Goal: Task Accomplishment & Management: Manage account settings

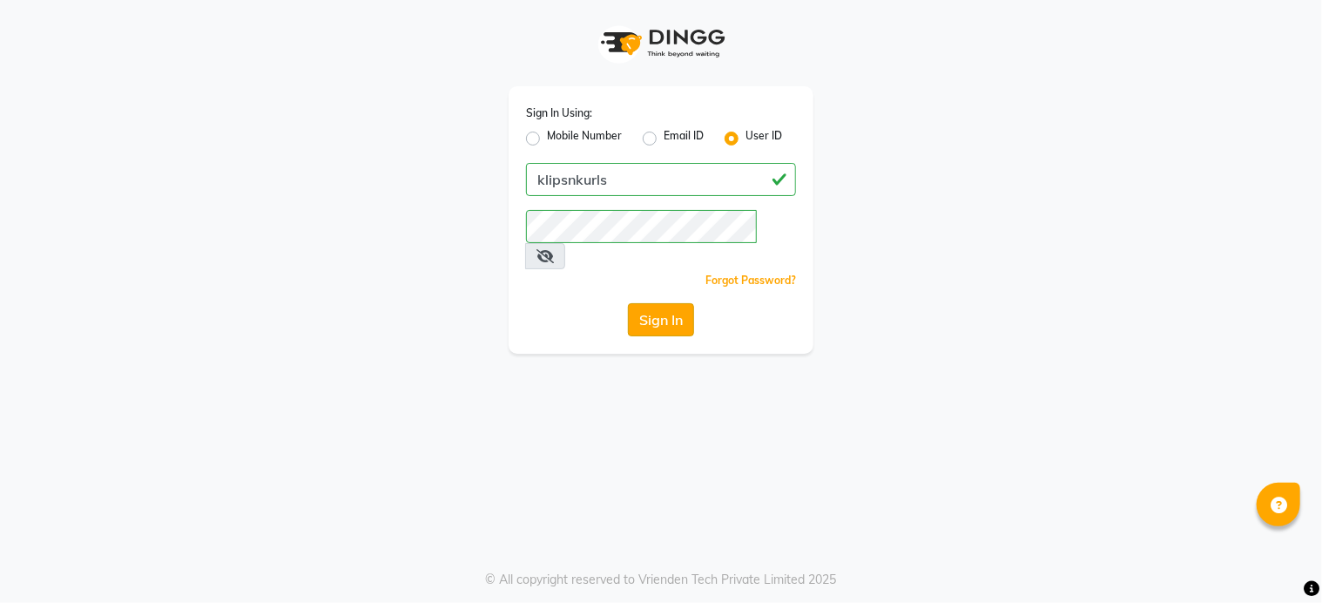
click at [660, 303] on button "Sign In" at bounding box center [661, 319] width 66 height 33
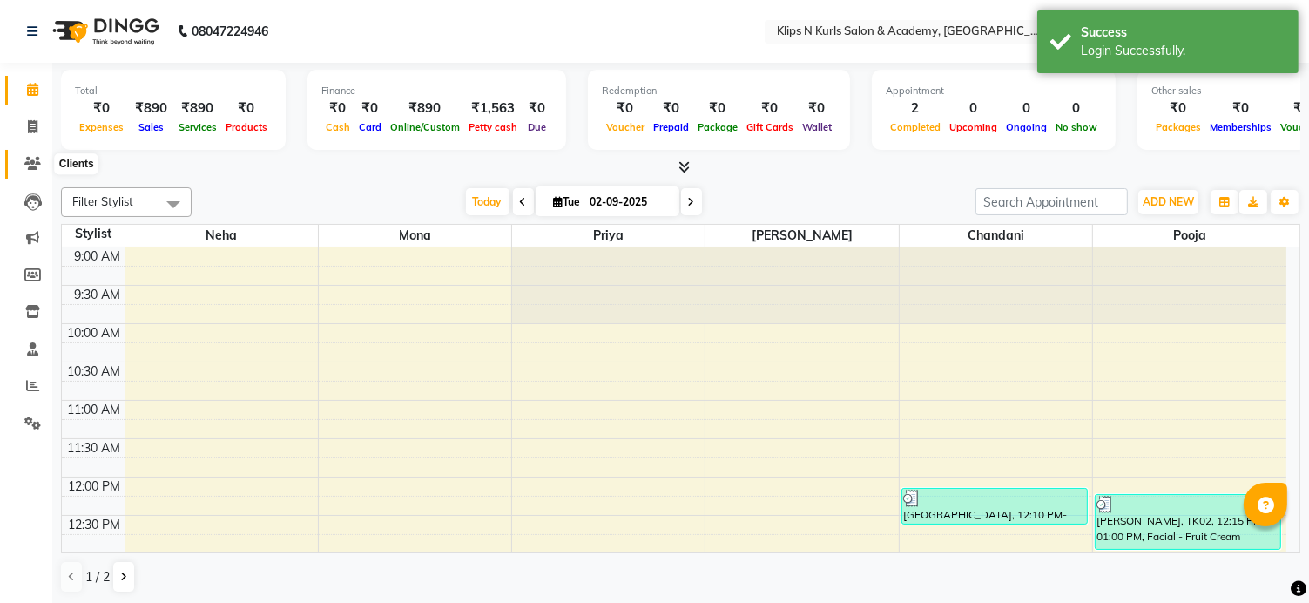
click at [35, 166] on icon at bounding box center [32, 163] width 17 height 13
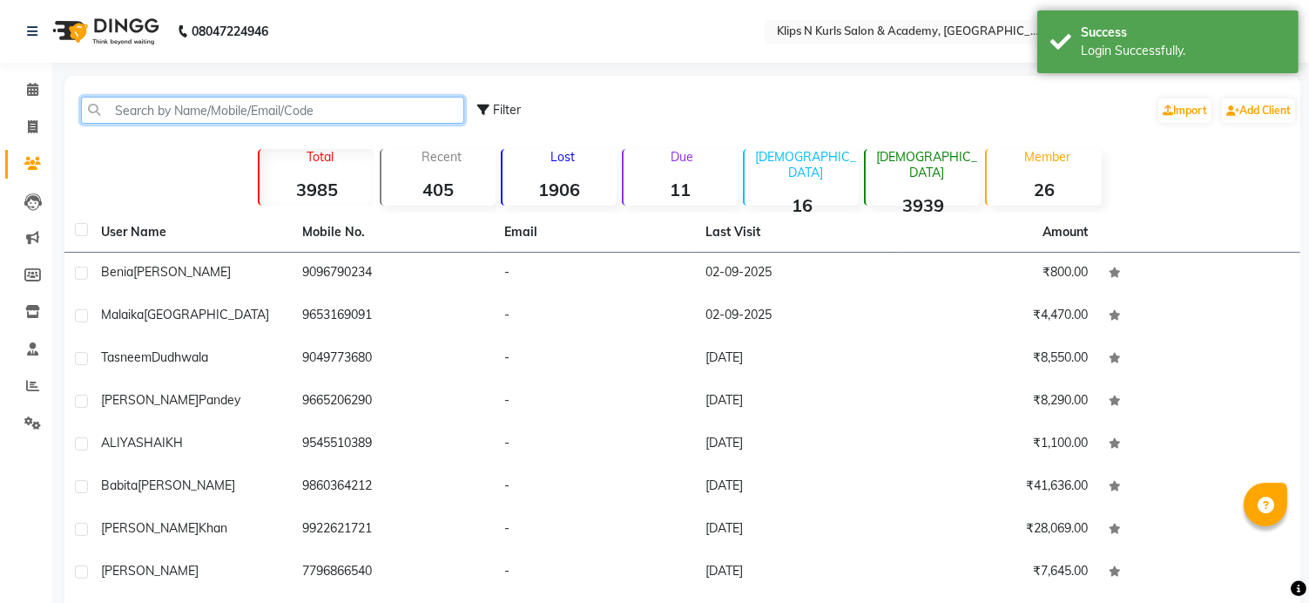
click at [143, 108] on input "text" at bounding box center [272, 110] width 383 height 27
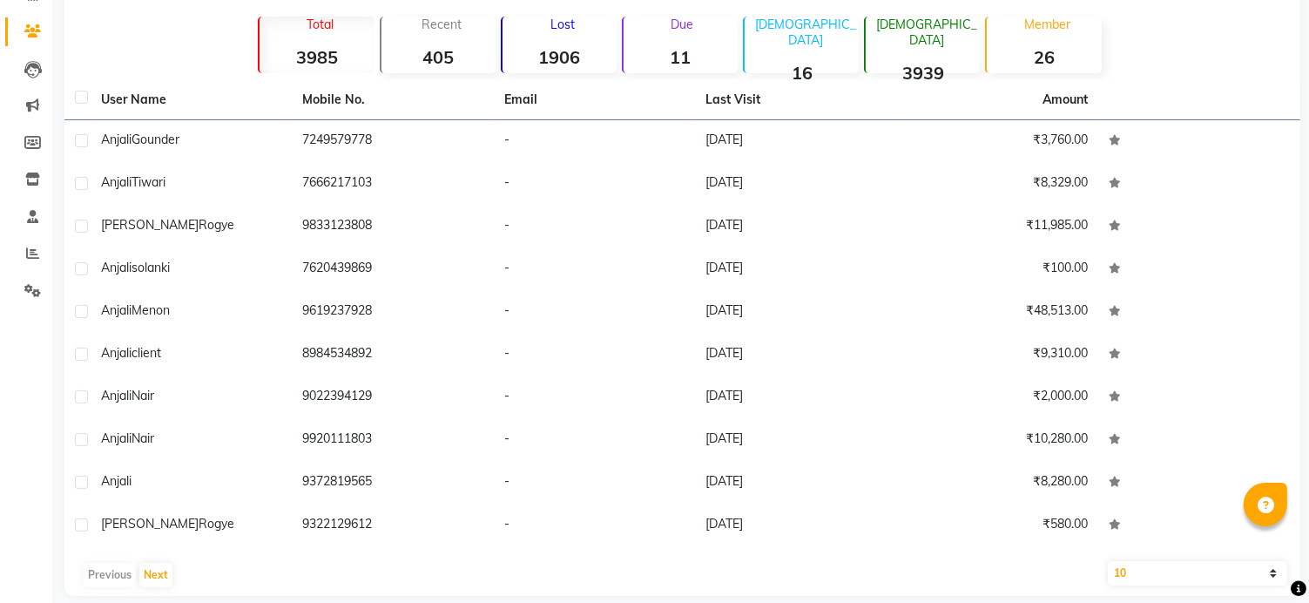
scroll to position [151, 0]
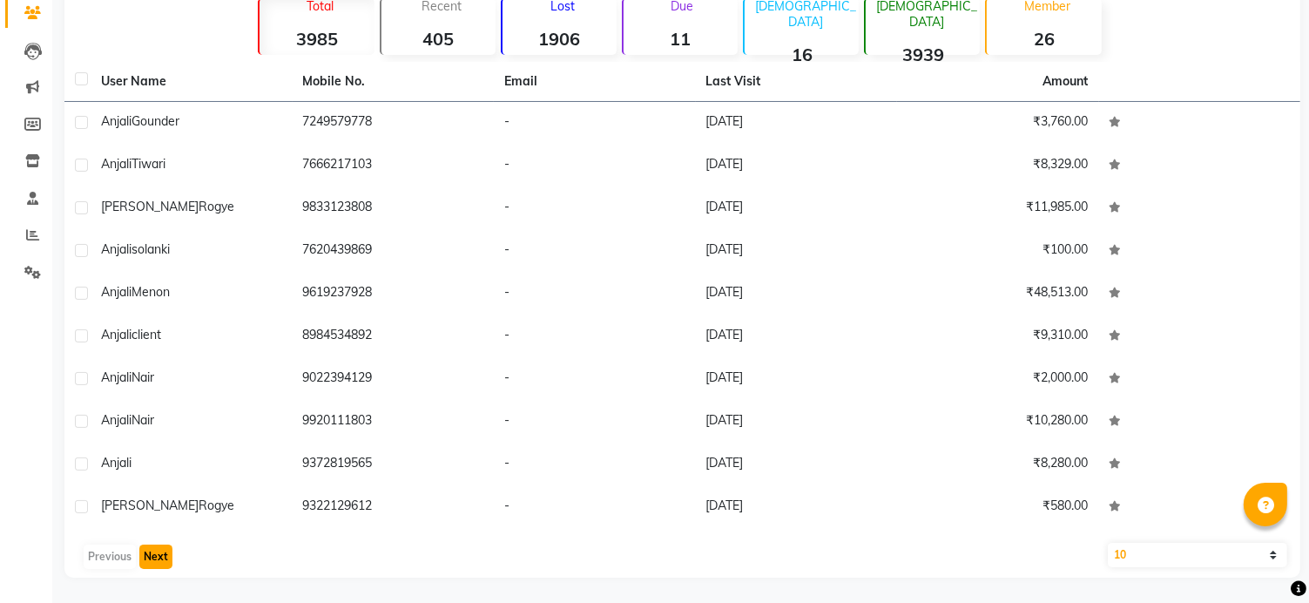
click at [158, 551] on button "Next" at bounding box center [155, 556] width 33 height 24
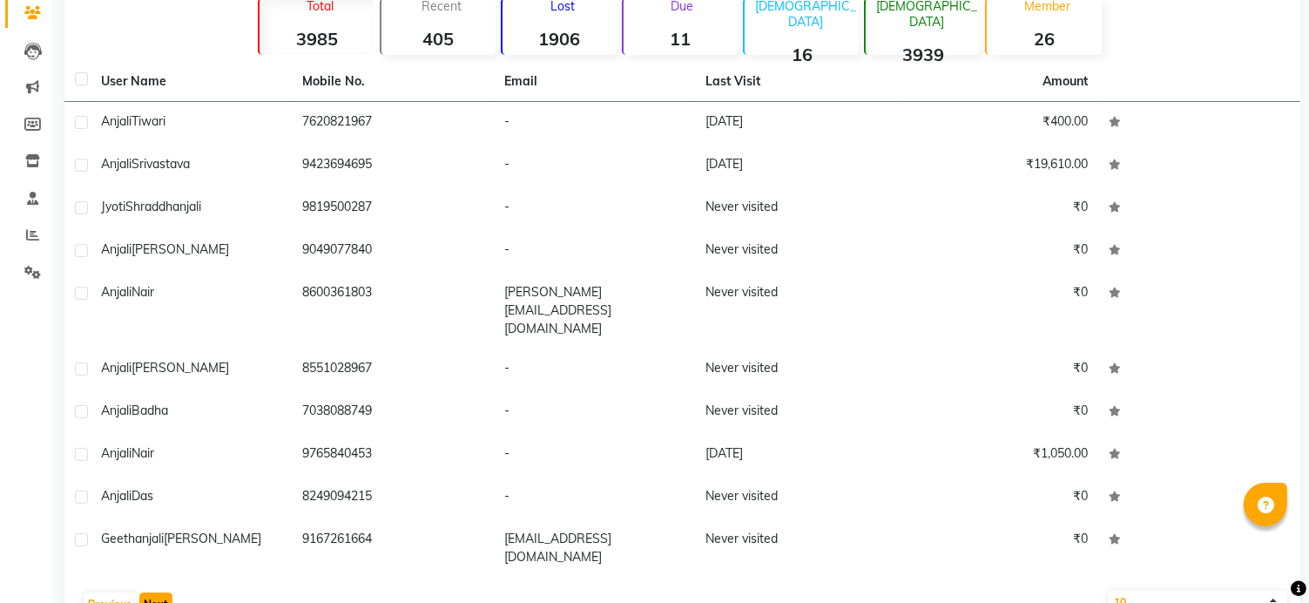
click at [160, 592] on button "Next" at bounding box center [155, 604] width 33 height 24
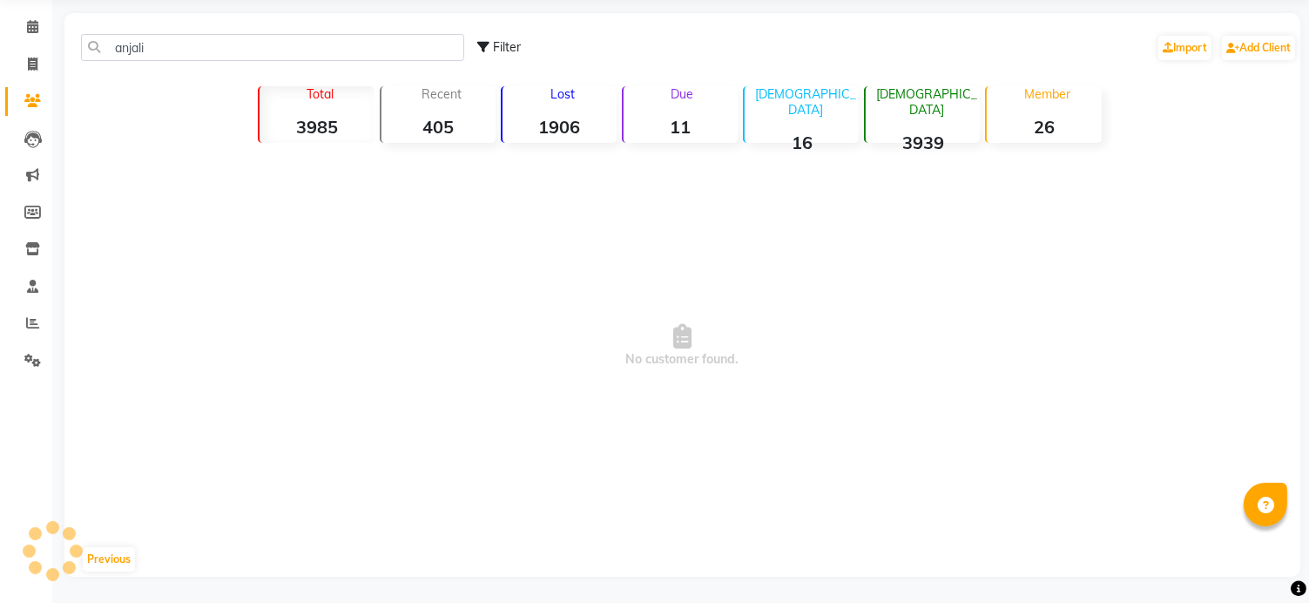
scroll to position [63, 0]
click at [113, 560] on button "Previous" at bounding box center [109, 559] width 52 height 24
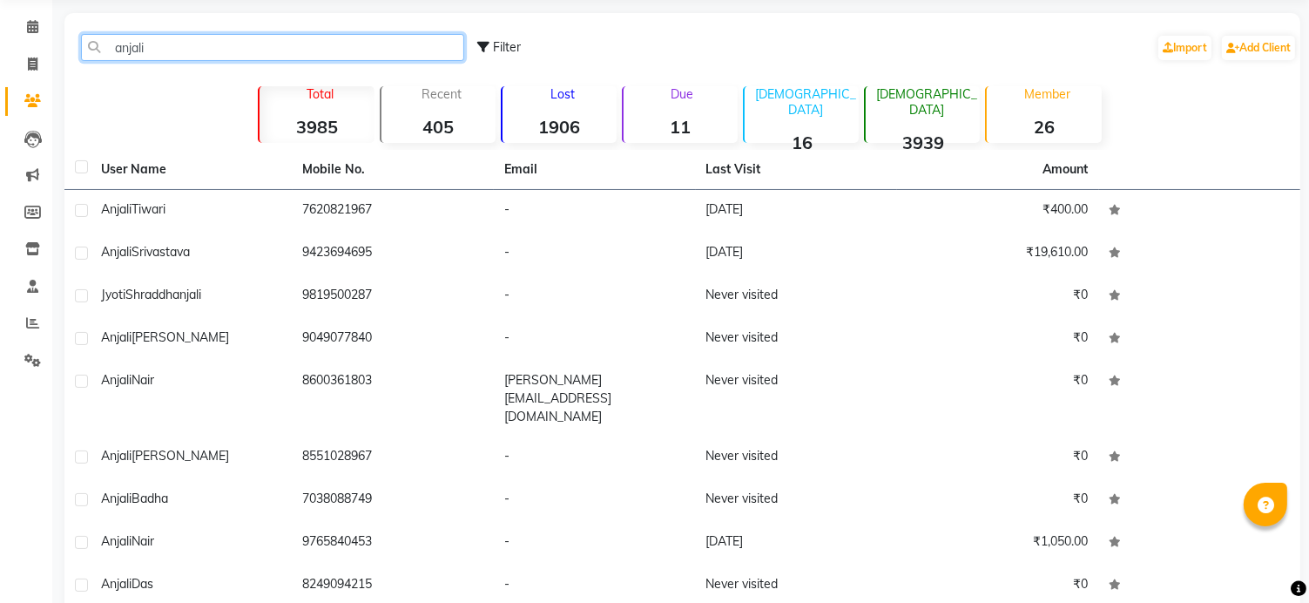
click at [274, 51] on input "anjali" at bounding box center [272, 47] width 383 height 27
type input "a"
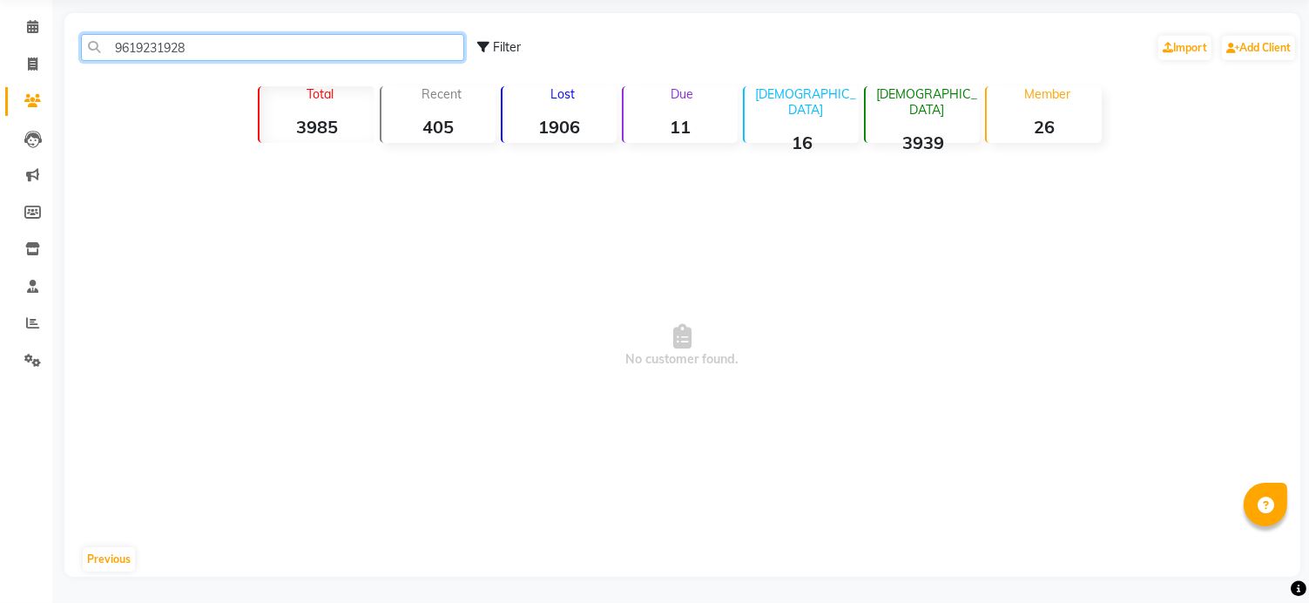
click at [166, 48] on input "9619231928" at bounding box center [272, 47] width 383 height 27
click at [267, 48] on input "9619237928" at bounding box center [272, 47] width 383 height 27
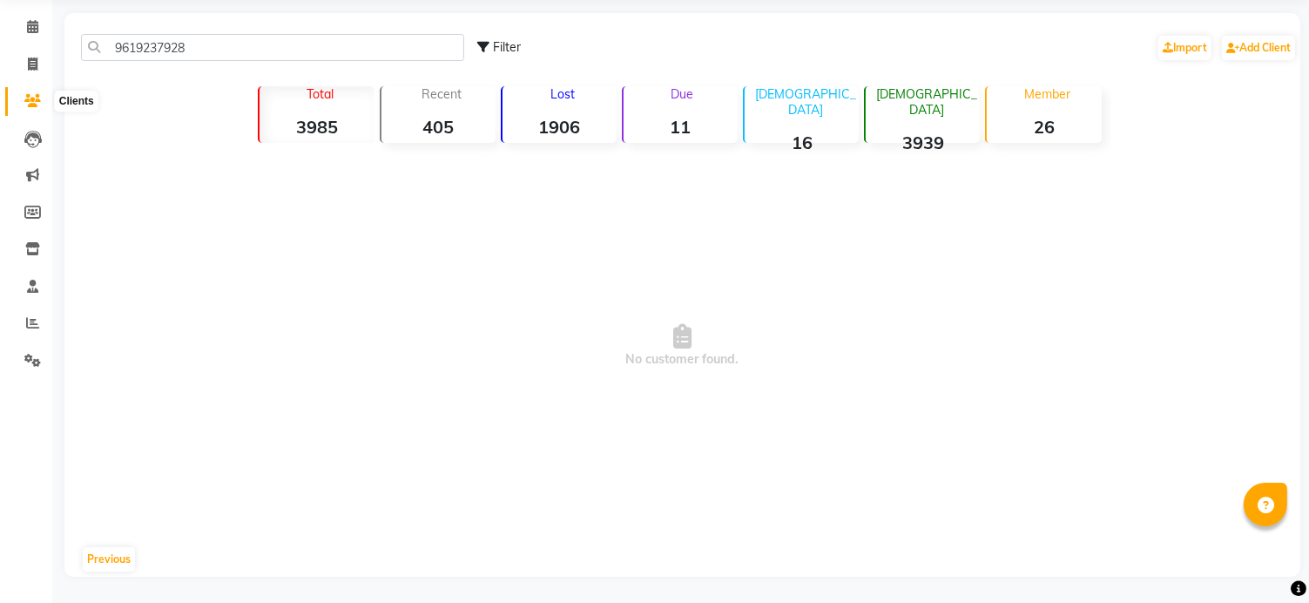
click at [34, 105] on icon at bounding box center [32, 100] width 17 height 13
click at [103, 563] on button "Previous" at bounding box center [109, 559] width 52 height 24
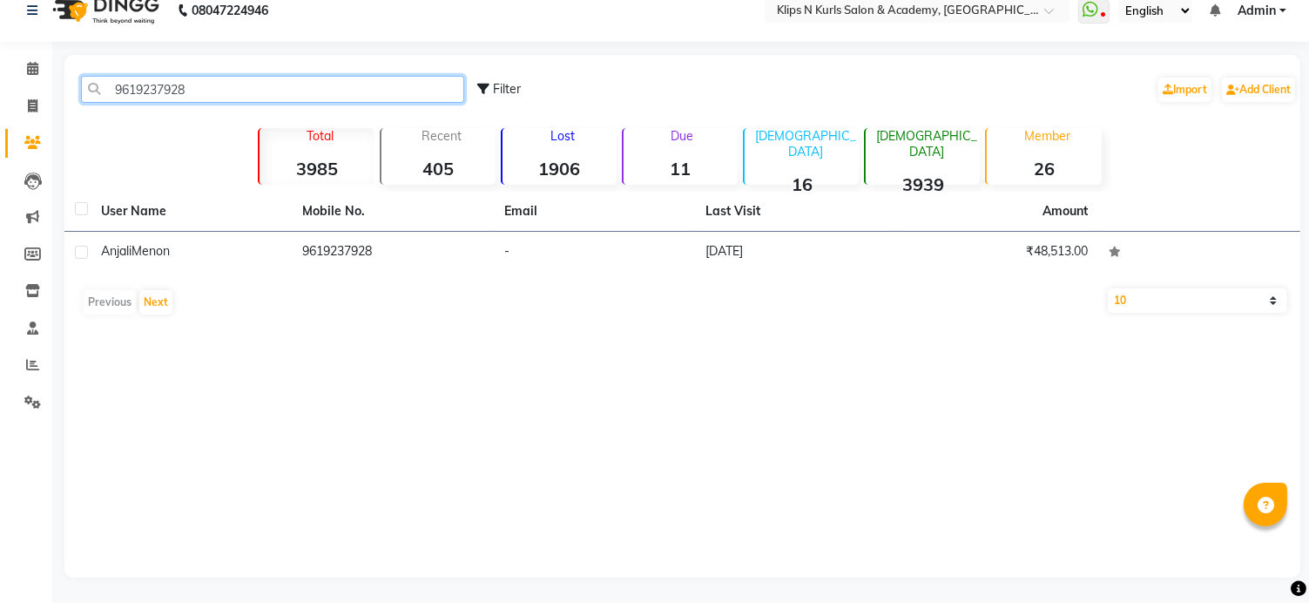
click at [248, 83] on input "9619237928" at bounding box center [272, 89] width 383 height 27
type input "9"
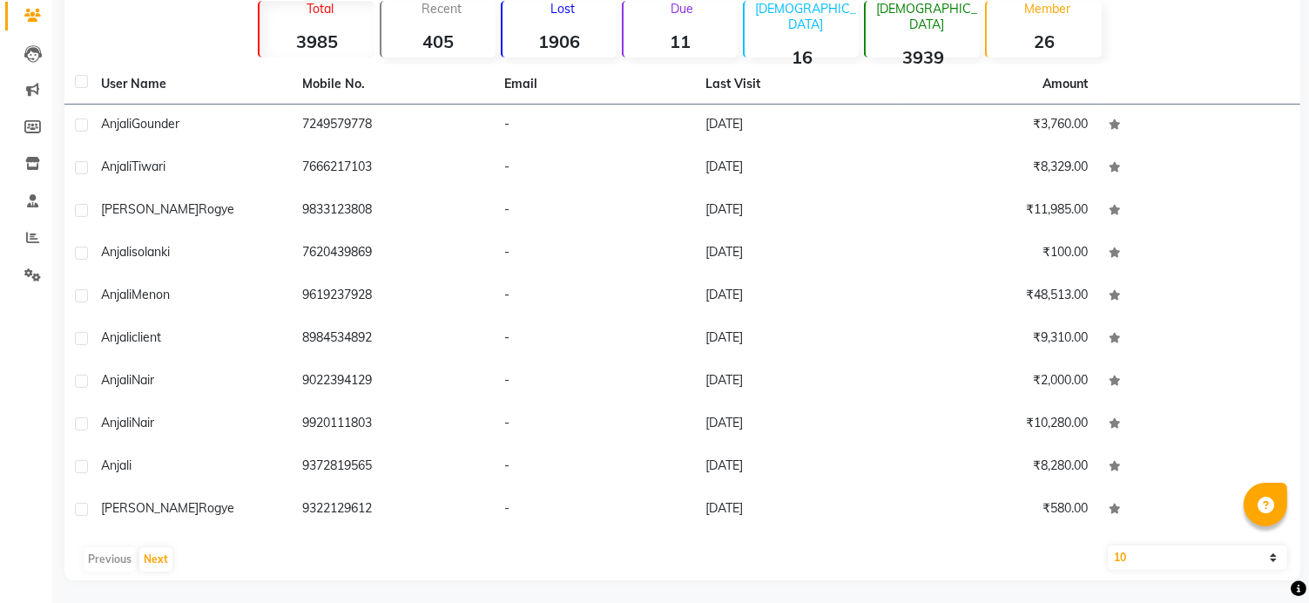
scroll to position [151, 0]
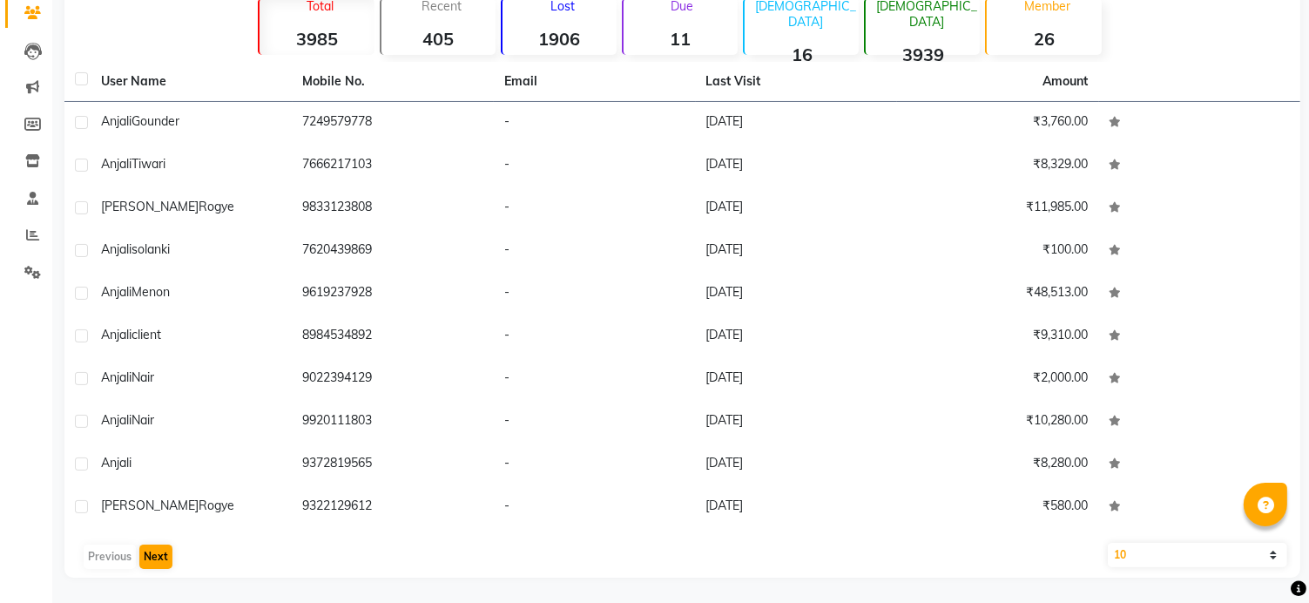
type input "anjali"
click at [165, 557] on button "Next" at bounding box center [155, 556] width 33 height 24
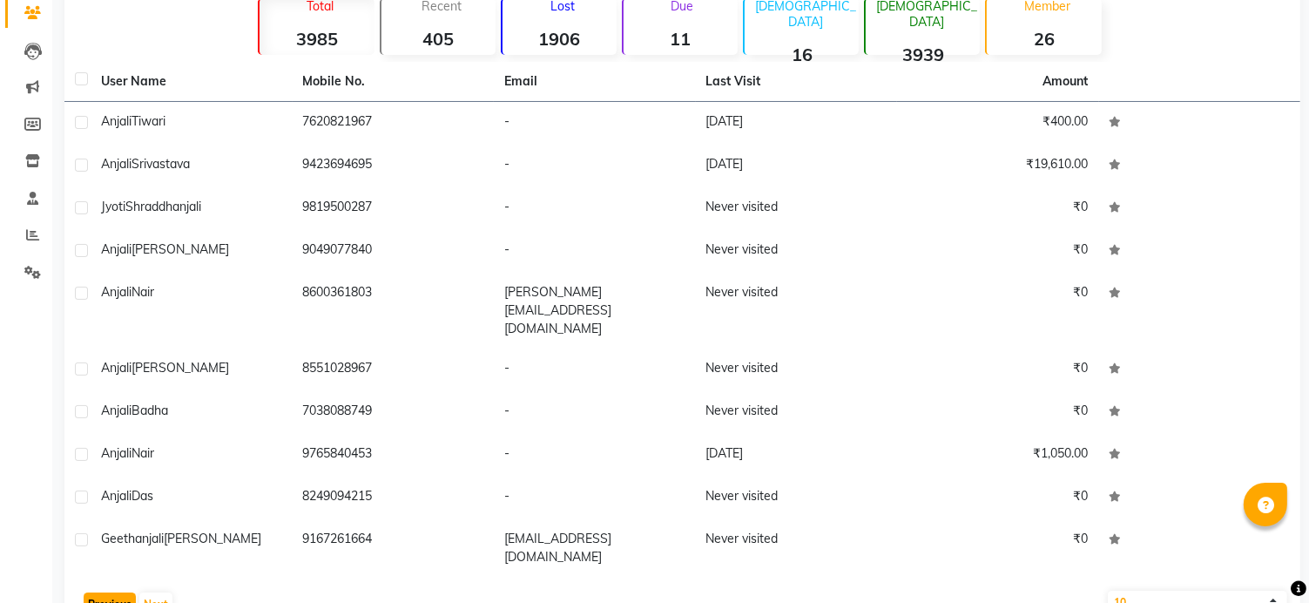
click at [101, 592] on button "Previous" at bounding box center [110, 604] width 52 height 24
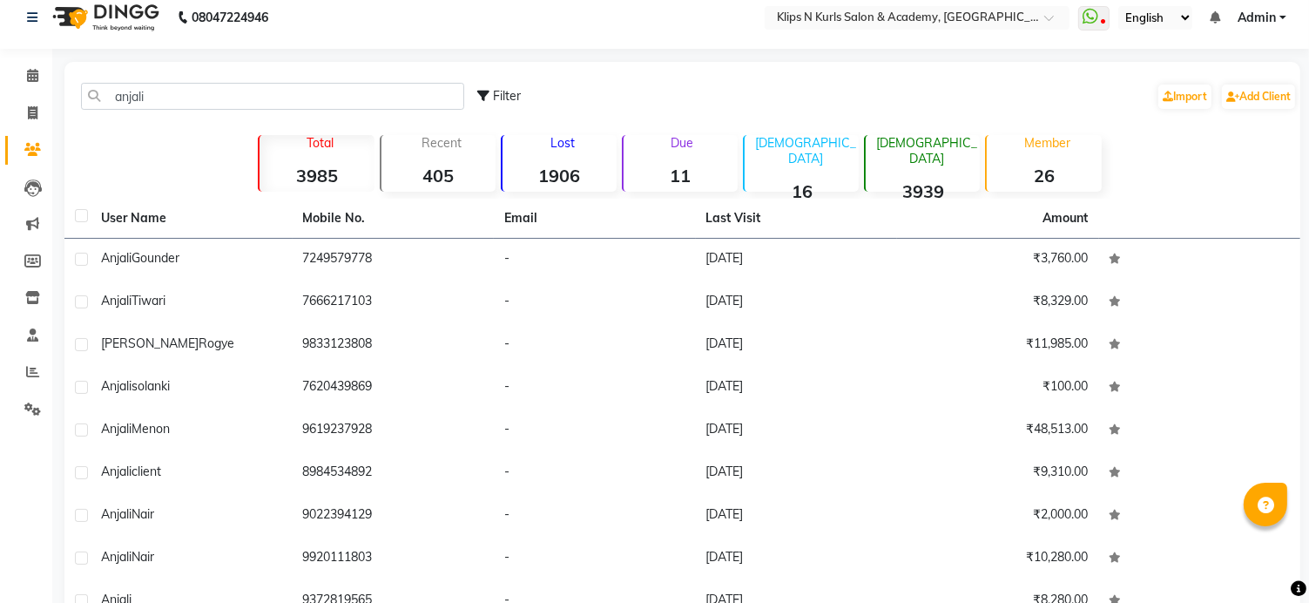
scroll to position [0, 0]
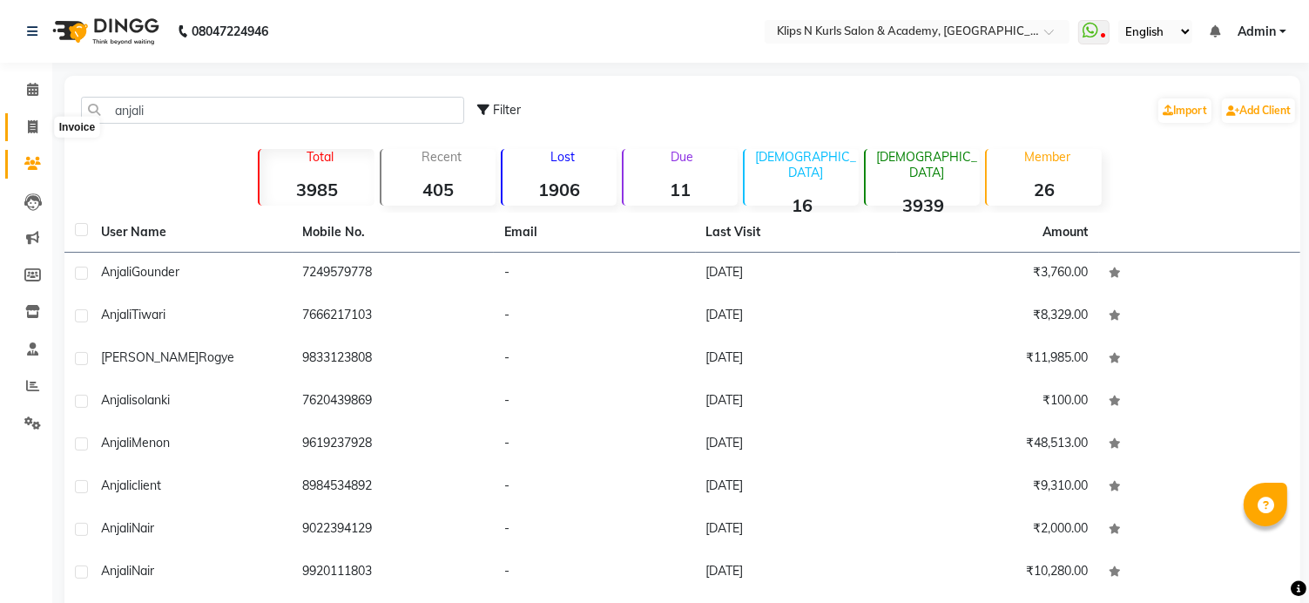
click at [34, 132] on icon at bounding box center [33, 126] width 10 height 13
select select "124"
select select "service"
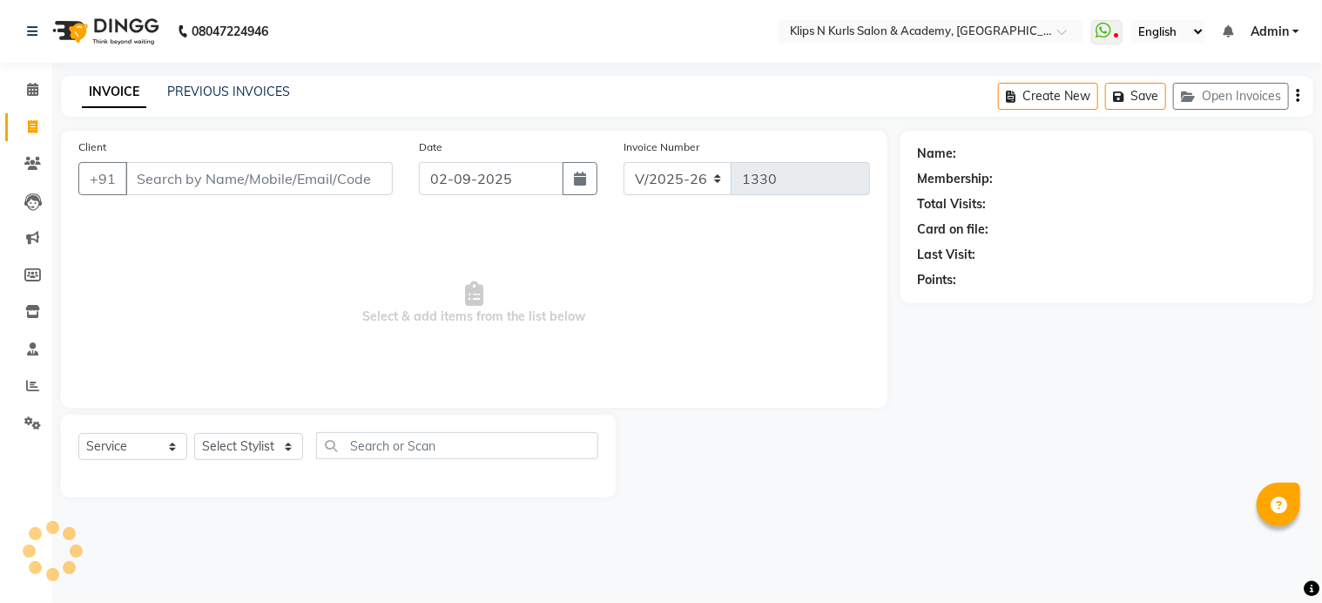
select select "3852"
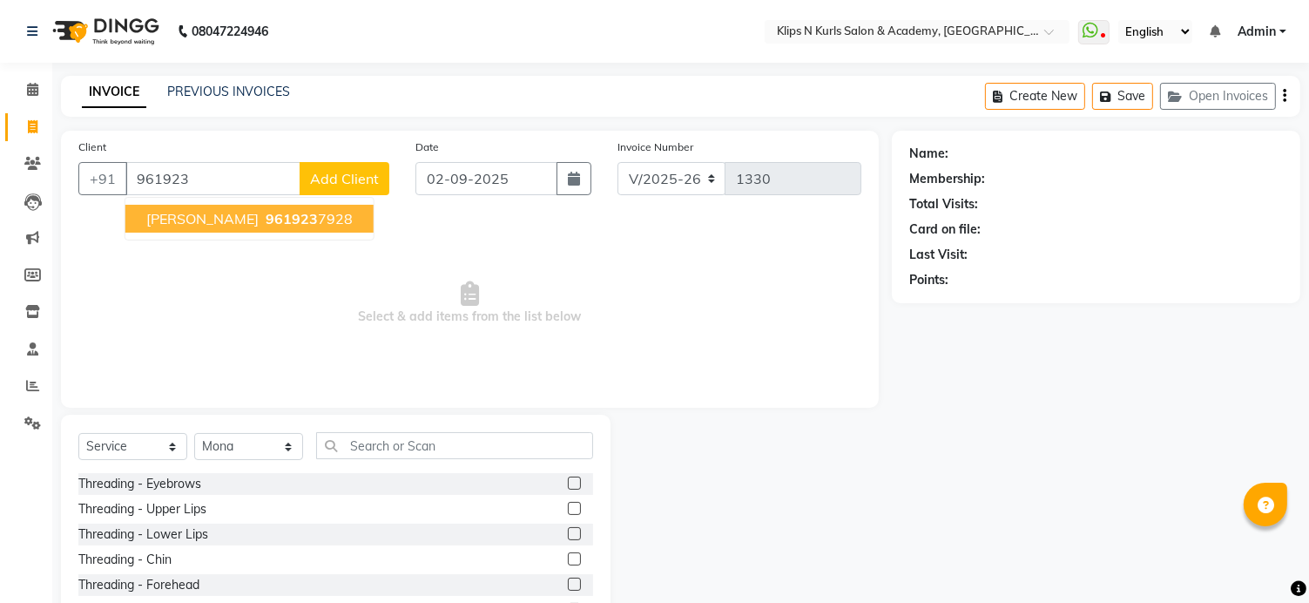
click at [266, 226] on span "961923" at bounding box center [292, 218] width 52 height 17
type input "9619237928"
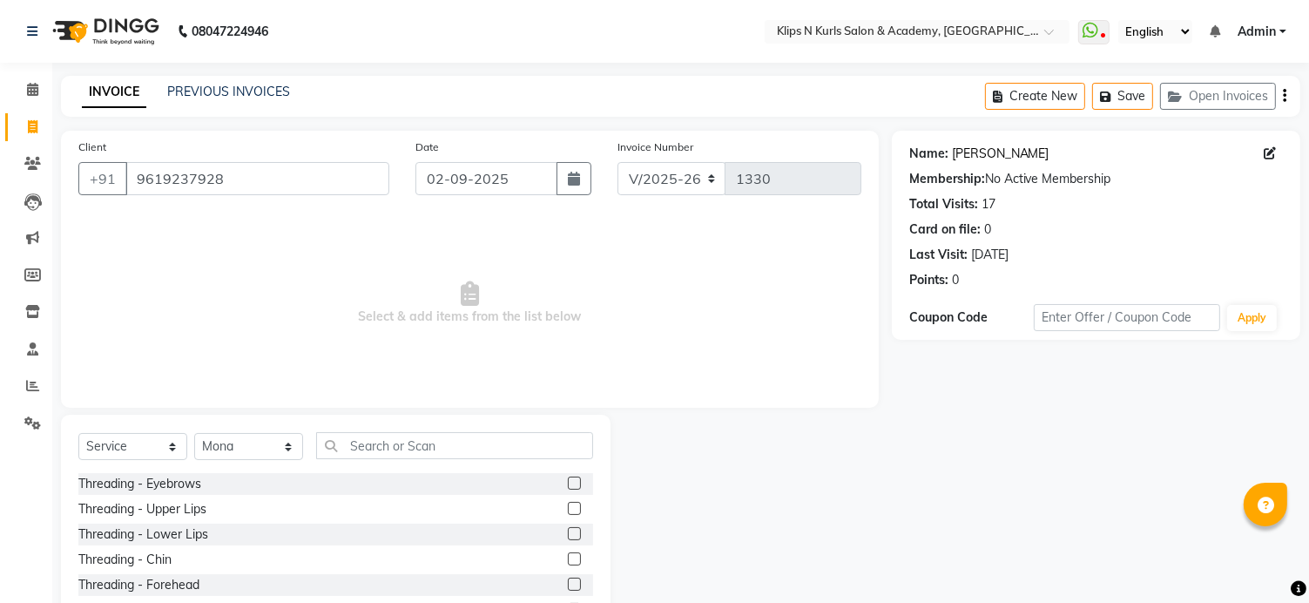
click at [982, 149] on link "[PERSON_NAME]" at bounding box center [1001, 154] width 98 height 18
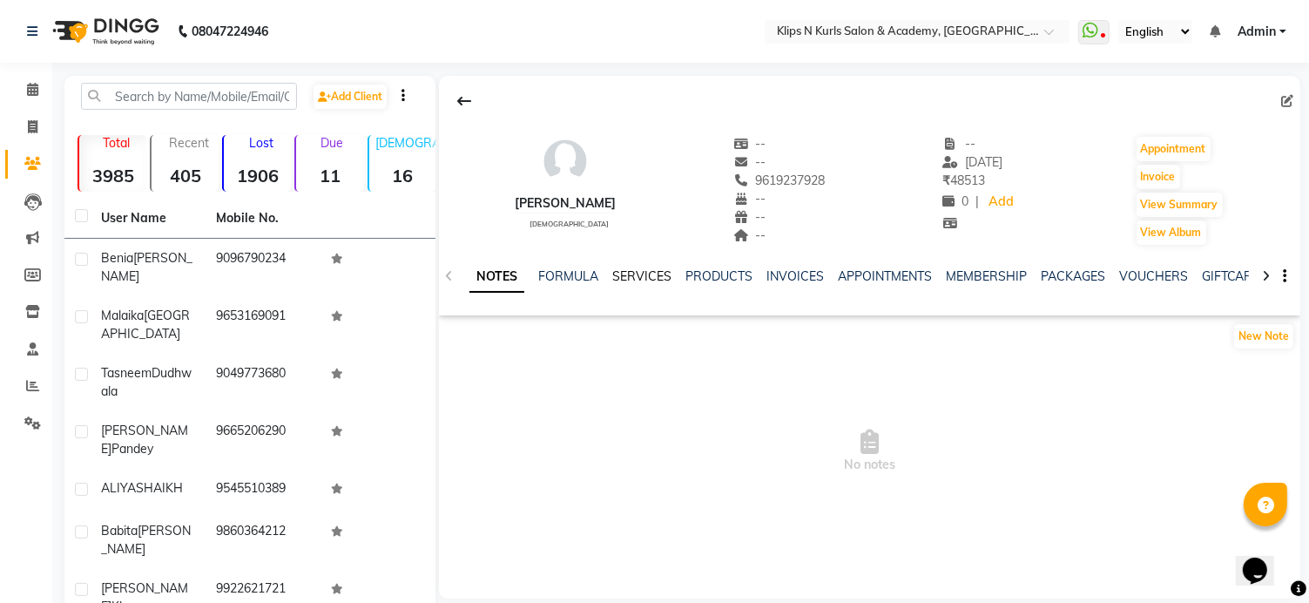
click at [651, 279] on link "SERVICES" at bounding box center [641, 276] width 59 height 16
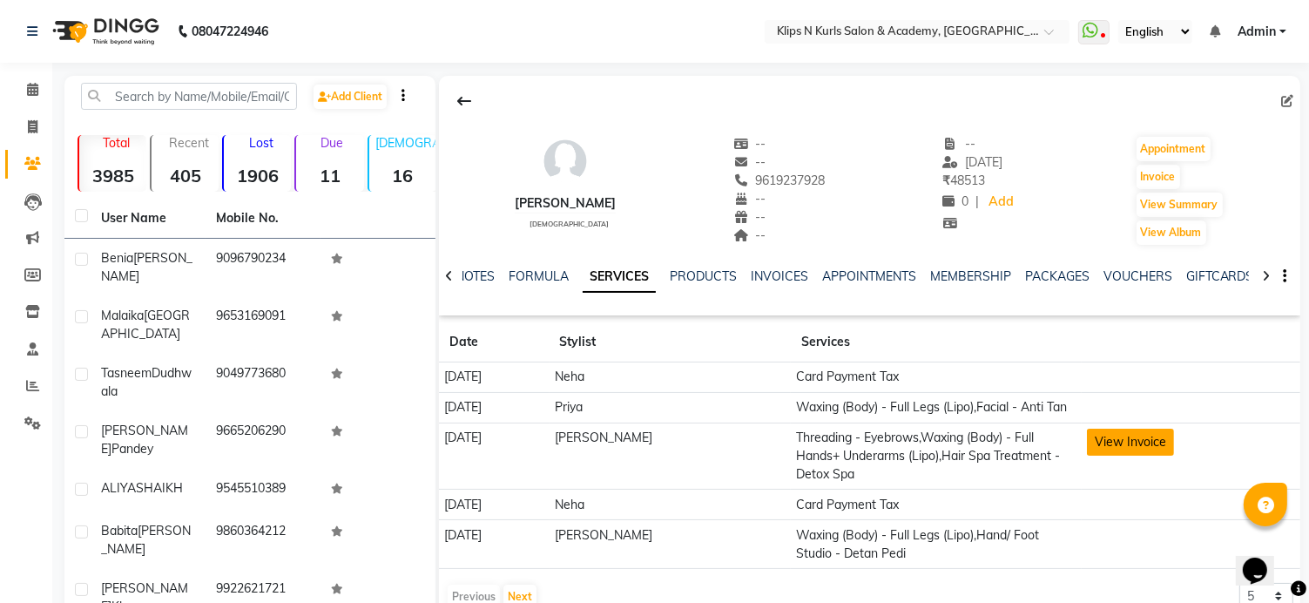
click at [1096, 449] on button "View Invoice" at bounding box center [1130, 442] width 87 height 27
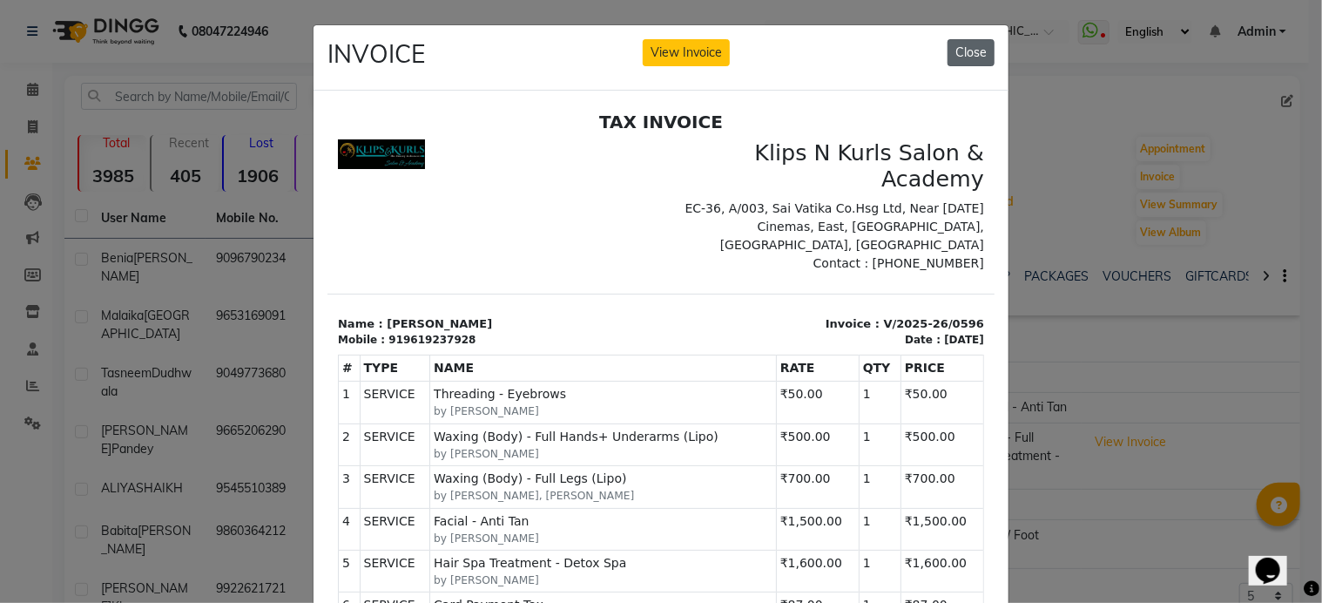
click at [969, 45] on button "Close" at bounding box center [971, 52] width 47 height 27
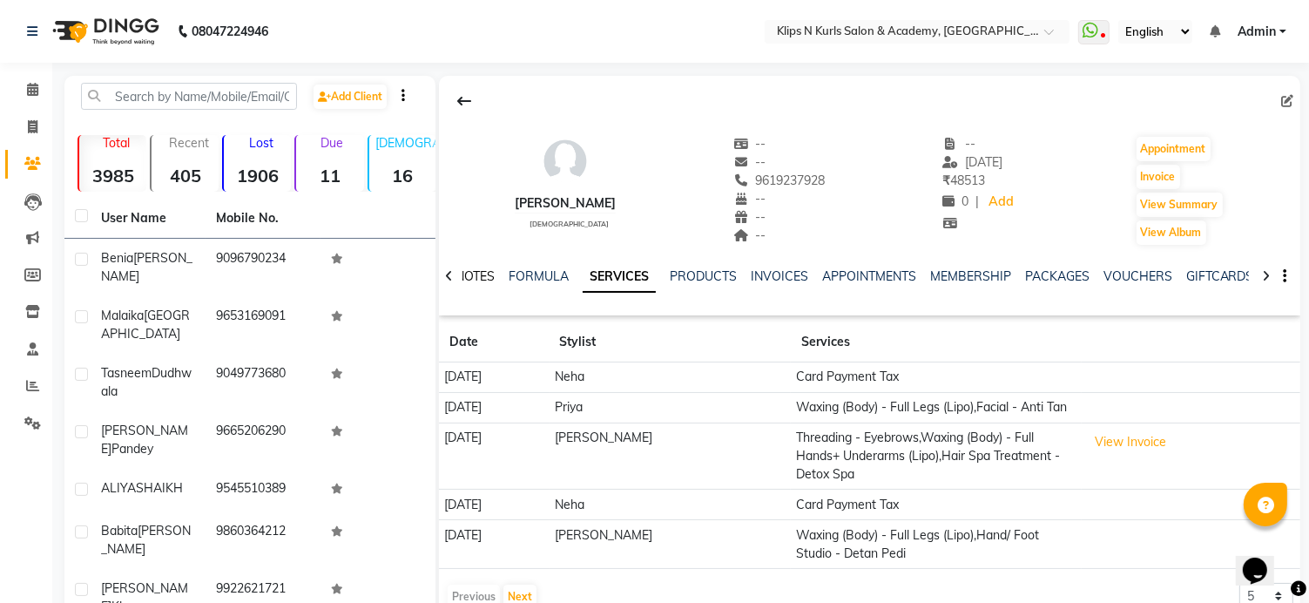
click at [472, 271] on link "NOTES" at bounding box center [475, 276] width 39 height 16
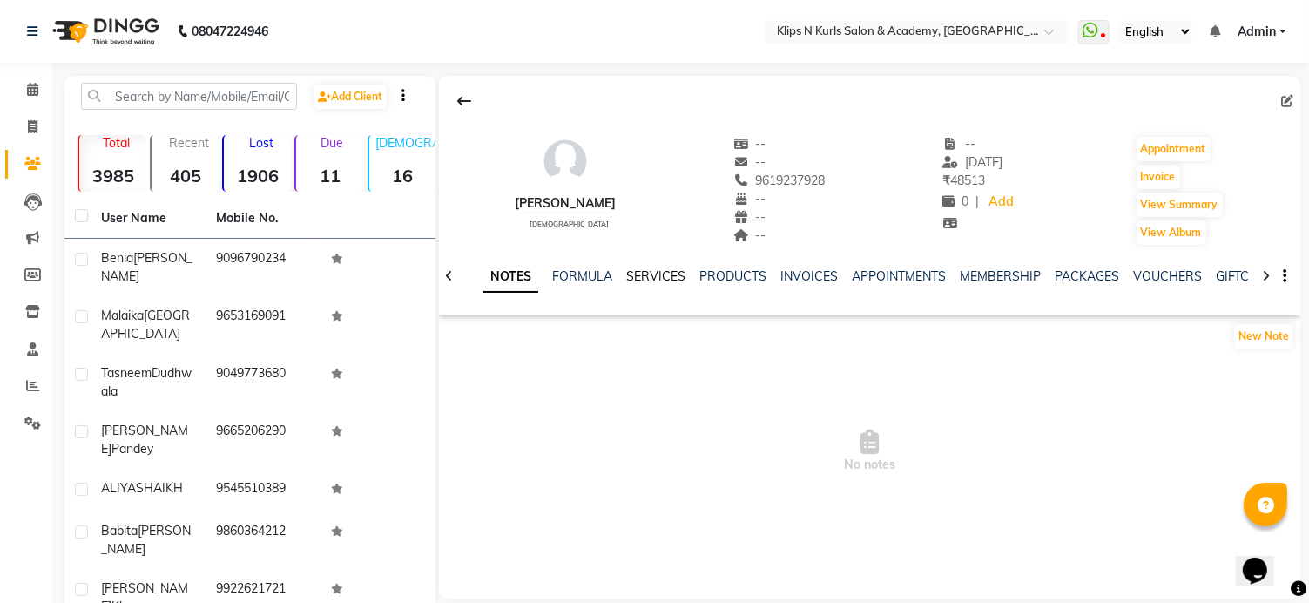
click at [641, 274] on link "SERVICES" at bounding box center [655, 276] width 59 height 16
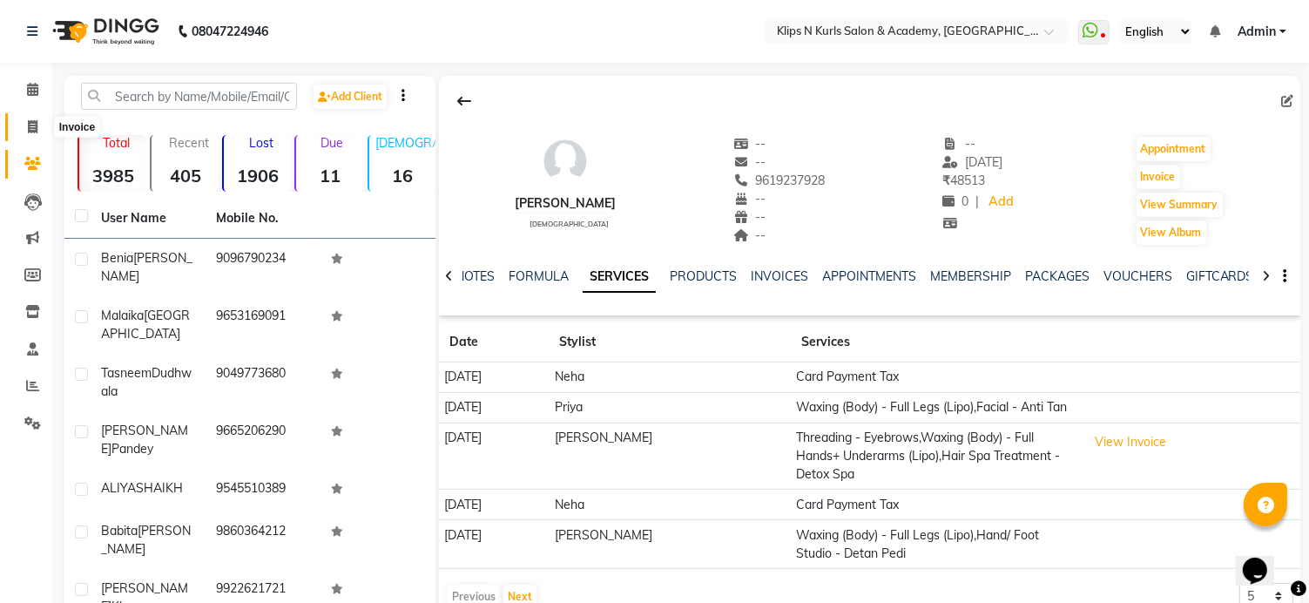
click at [31, 128] on icon at bounding box center [33, 126] width 10 height 13
select select "124"
select select "service"
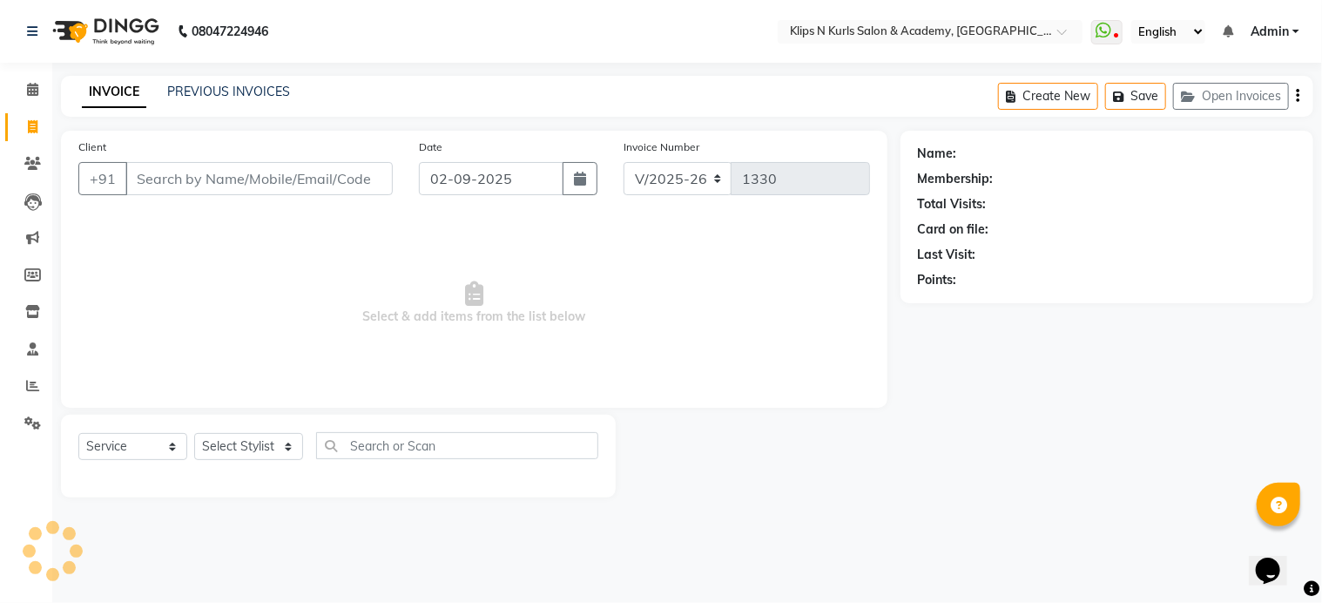
select select "3852"
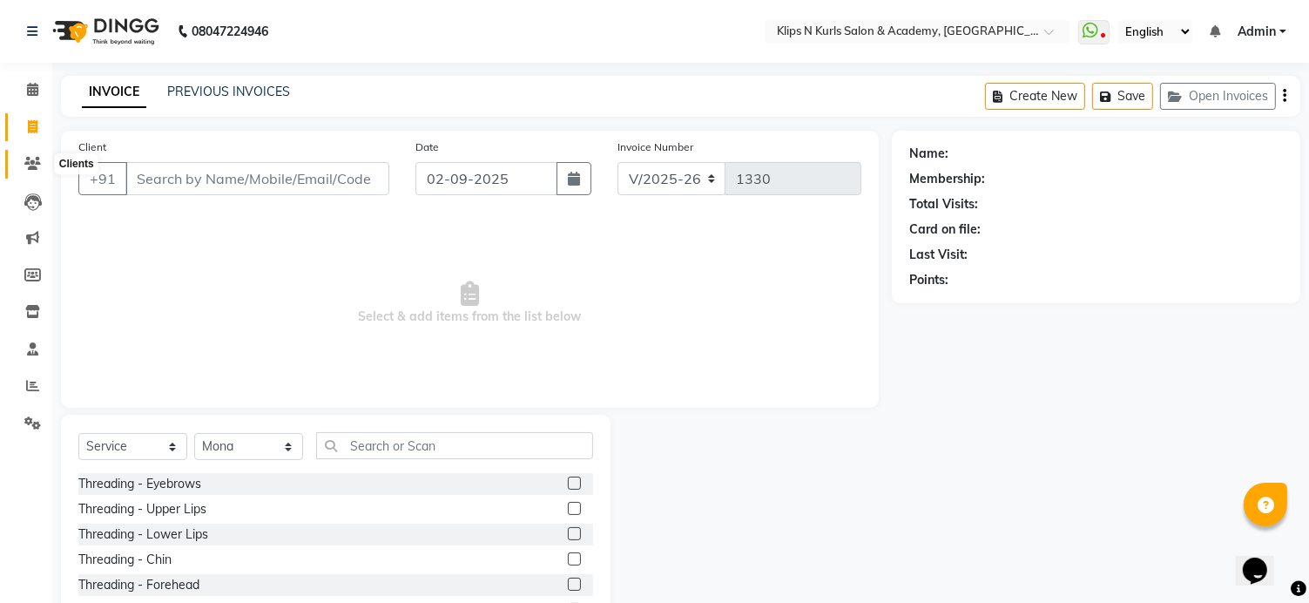
click at [41, 171] on span at bounding box center [32, 164] width 30 height 20
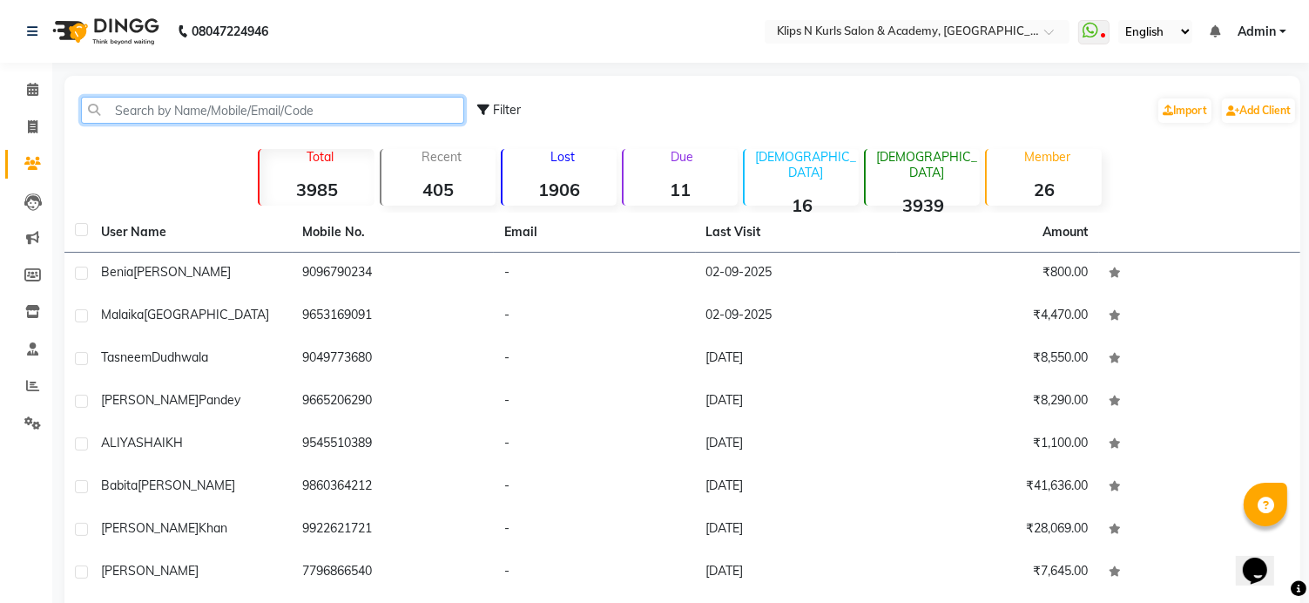
click at [118, 111] on input "text" at bounding box center [272, 110] width 383 height 27
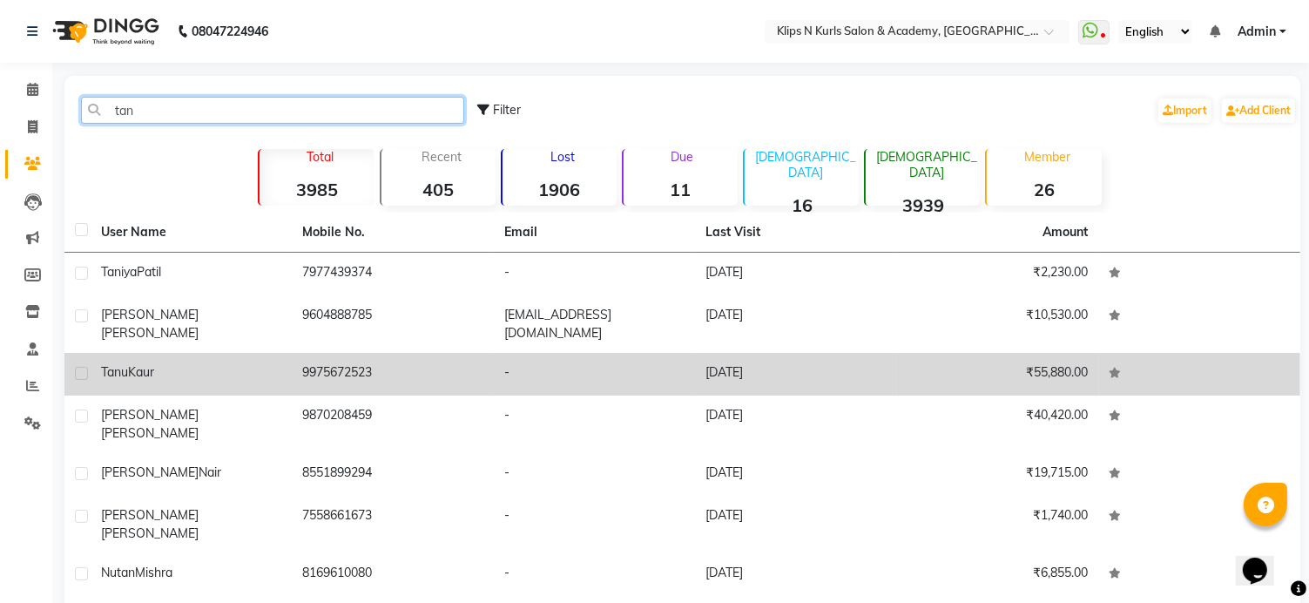
type input "tan"
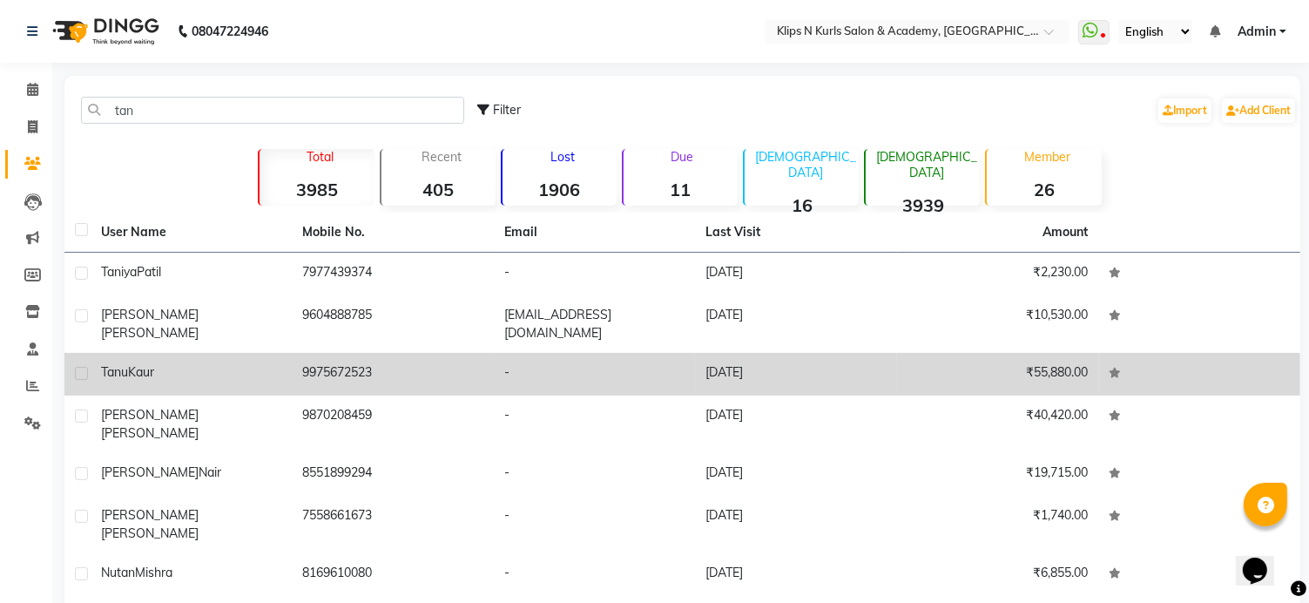
click at [191, 363] on div "Tanu Kaur" at bounding box center [191, 372] width 181 height 18
